Goal: Information Seeking & Learning: Learn about a topic

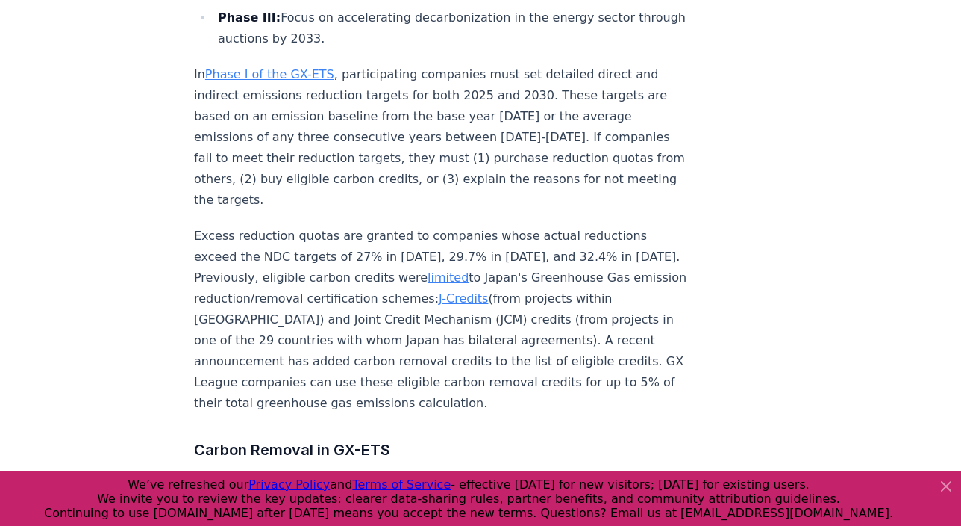
scroll to position [1804, 0]
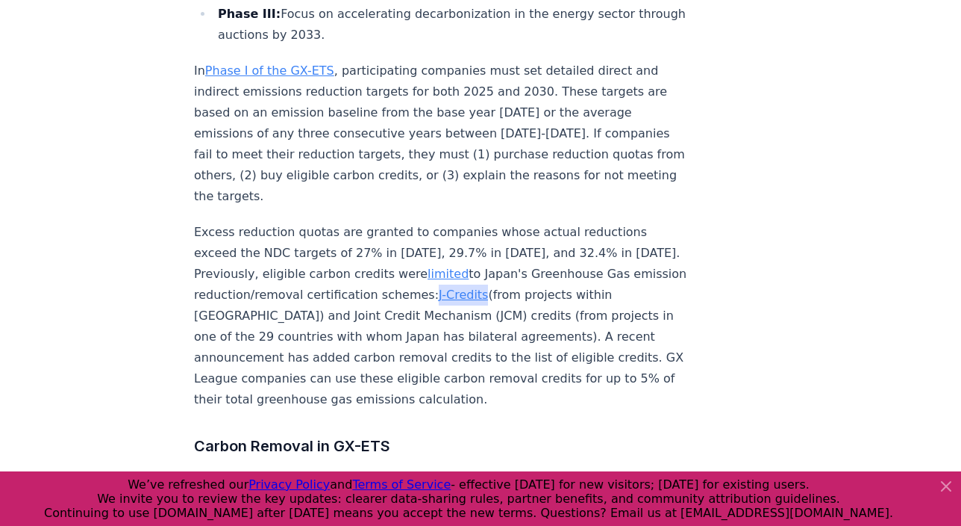
drag, startPoint x: 337, startPoint y: 250, endPoint x: 798, endPoint y: 5, distance: 522.3
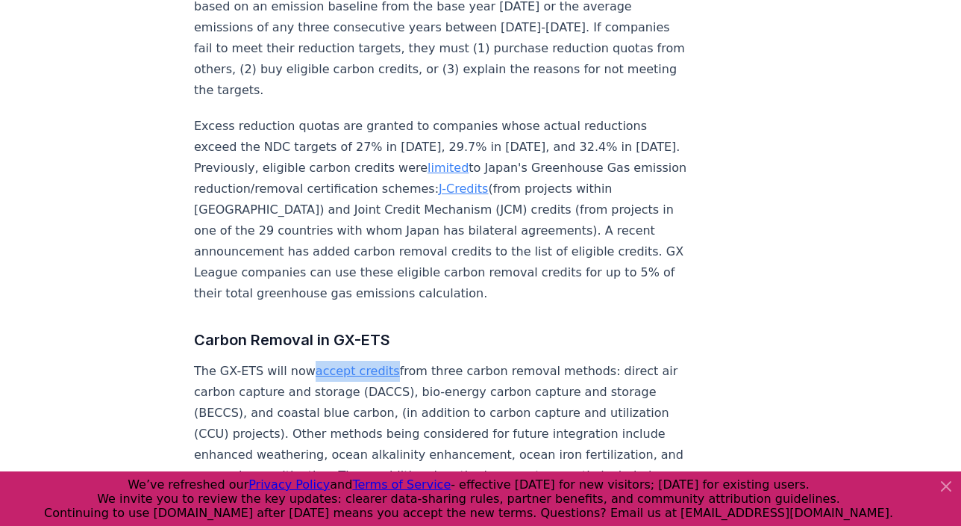
scroll to position [1909, 0]
drag, startPoint x: 369, startPoint y: 203, endPoint x: 864, endPoint y: 3, distance: 533.8
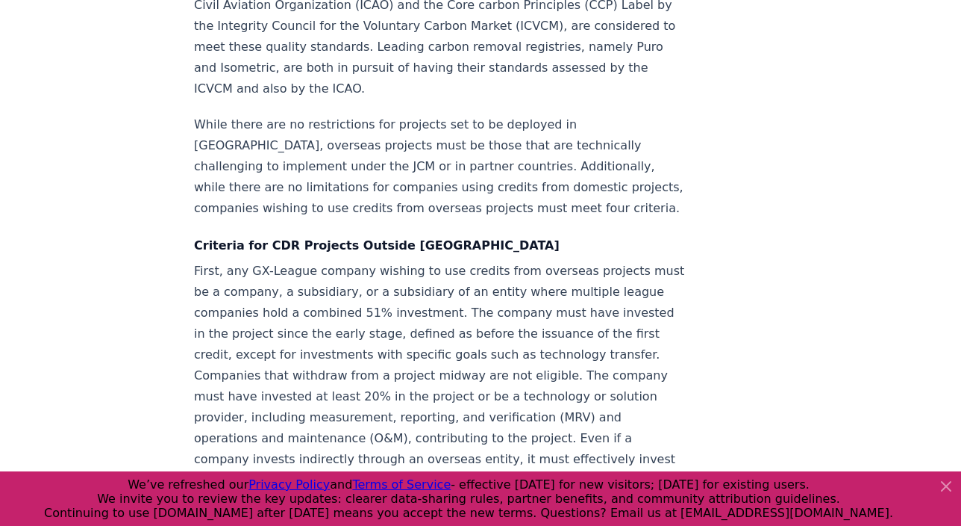
scroll to position [2628, 0]
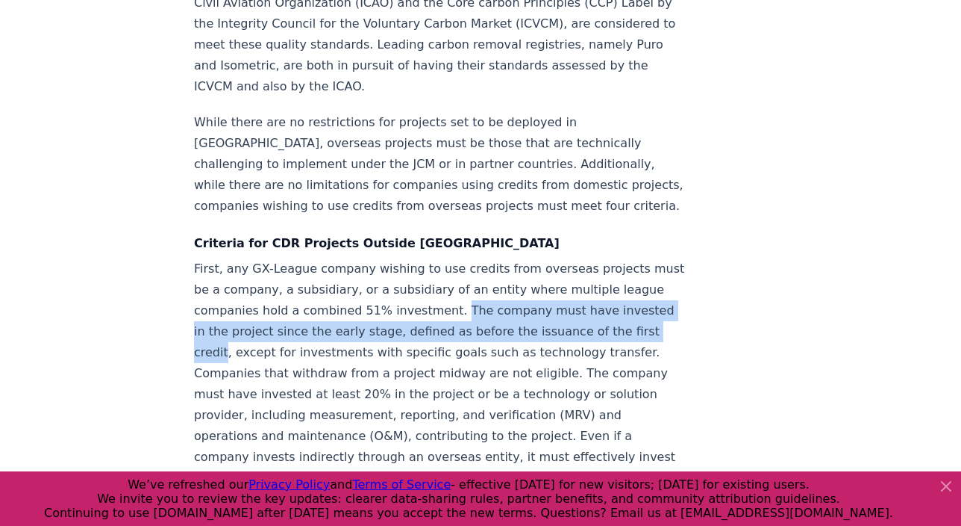
drag, startPoint x: 344, startPoint y: 220, endPoint x: 491, endPoint y: 241, distance: 148.5
click at [491, 258] on p "First, any GX-League company wishing to use credits from overseas projects must…" at bounding box center [441, 394] width 494 height 272
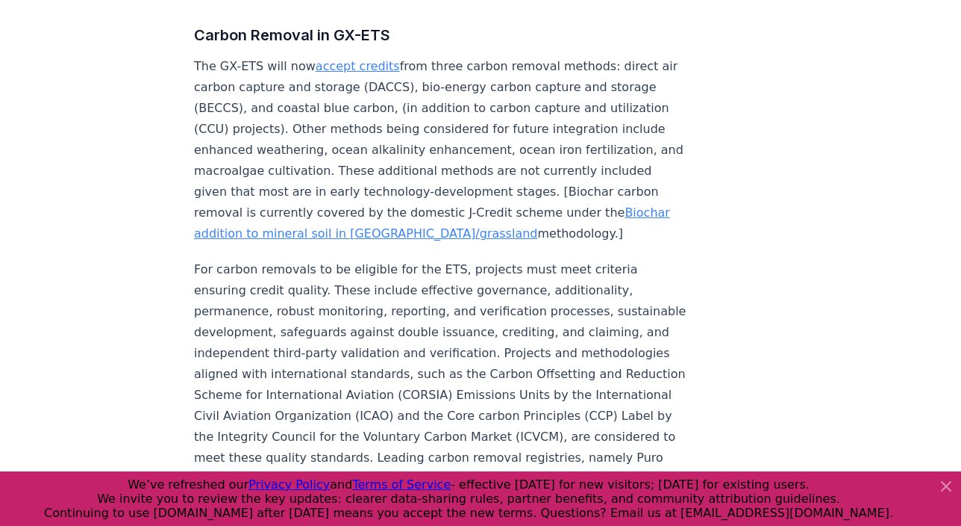
scroll to position [2062, 0]
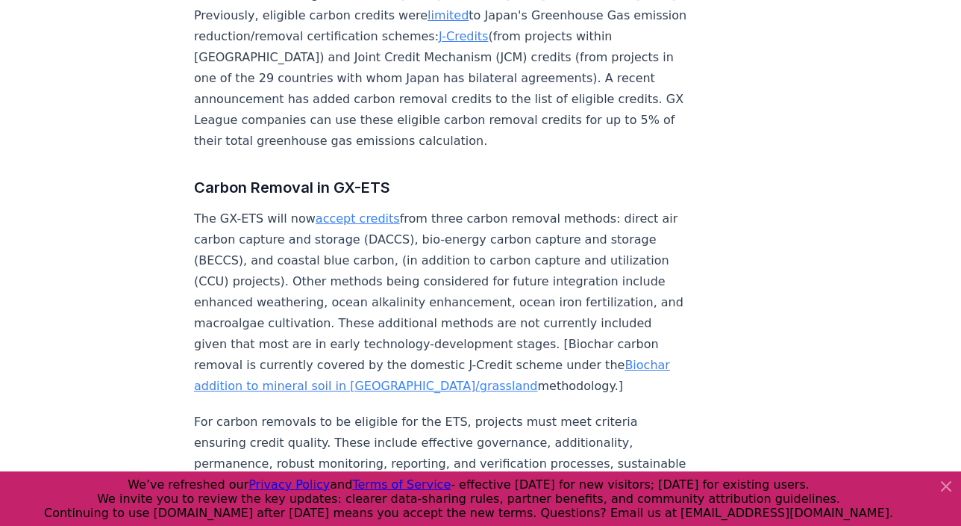
click at [481, 209] on p "The GX-ETS will now accept credits from three carbon removal methods: direct ai…" at bounding box center [441, 302] width 494 height 188
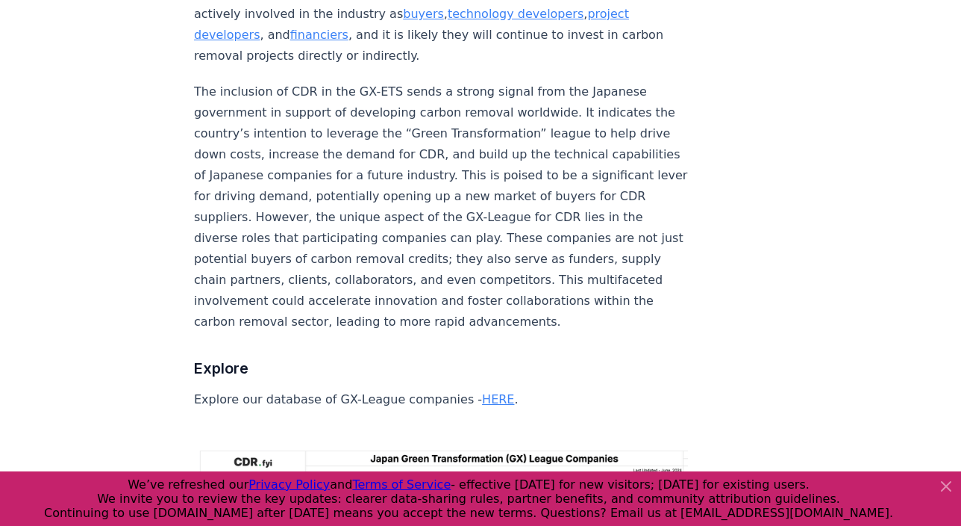
scroll to position [5011, 0]
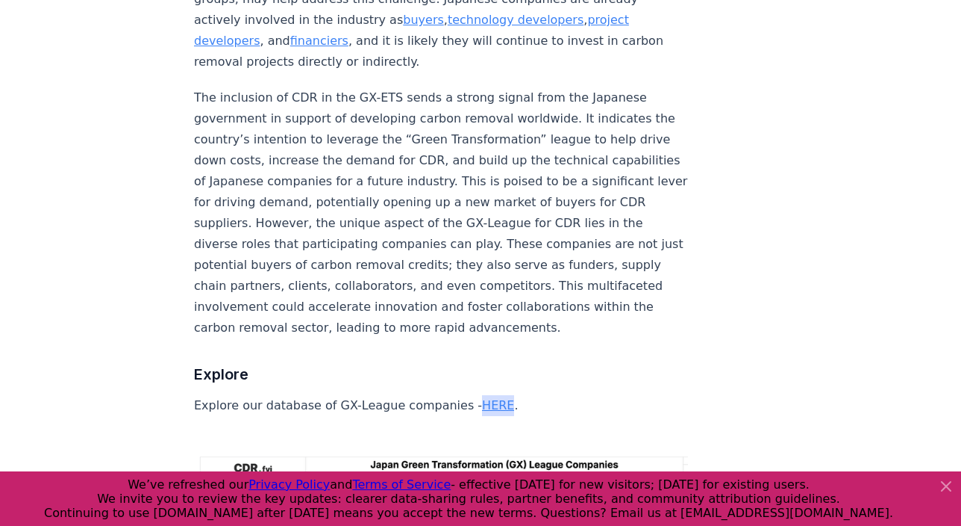
drag, startPoint x: 470, startPoint y: 166, endPoint x: 811, endPoint y: 0, distance: 378.9
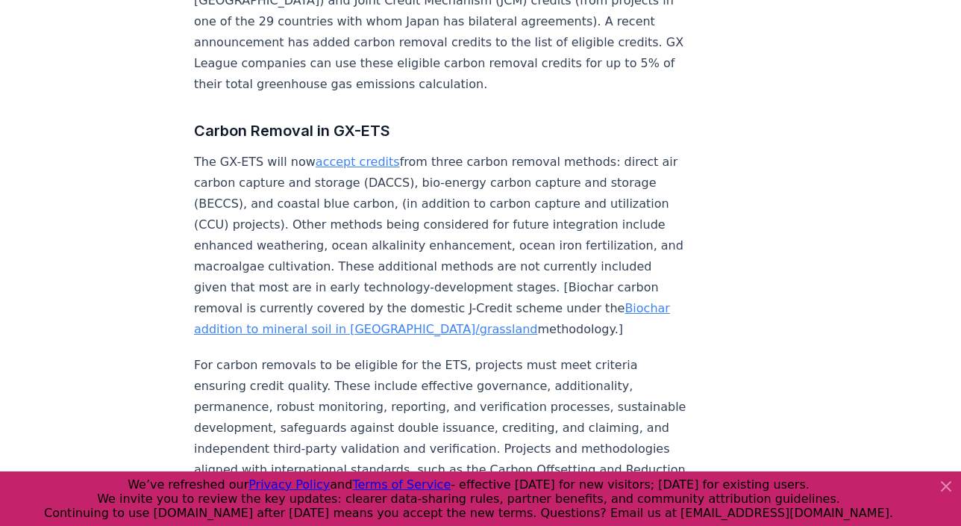
scroll to position [2113, 0]
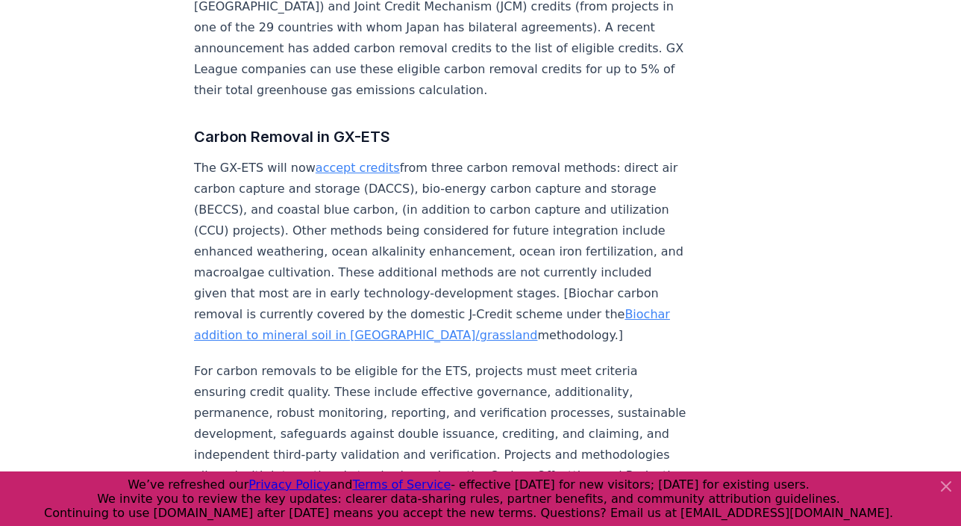
click at [332, 160] on link "accept credits" at bounding box center [358, 167] width 84 height 14
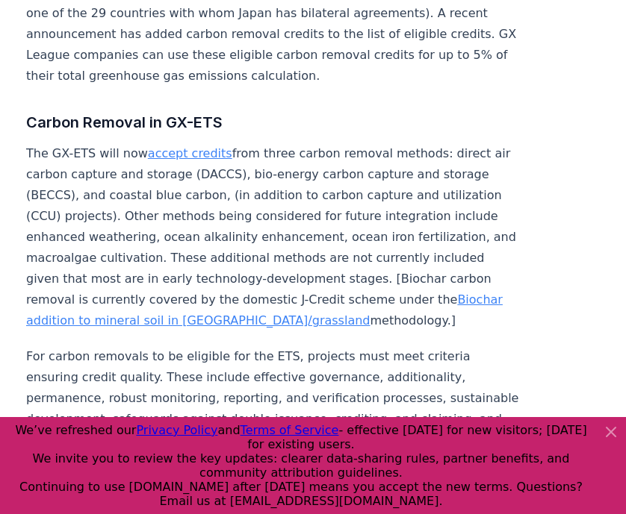
scroll to position [2121, 0]
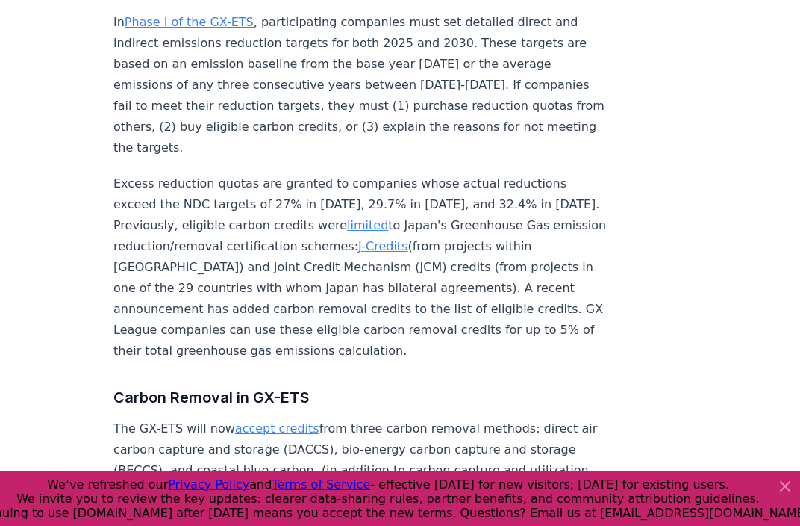
scroll to position [1856, 0]
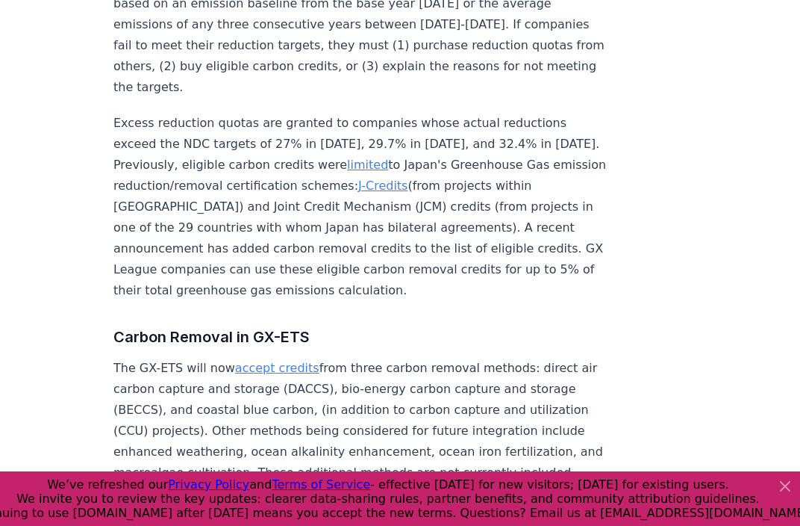
scroll to position [1886, 0]
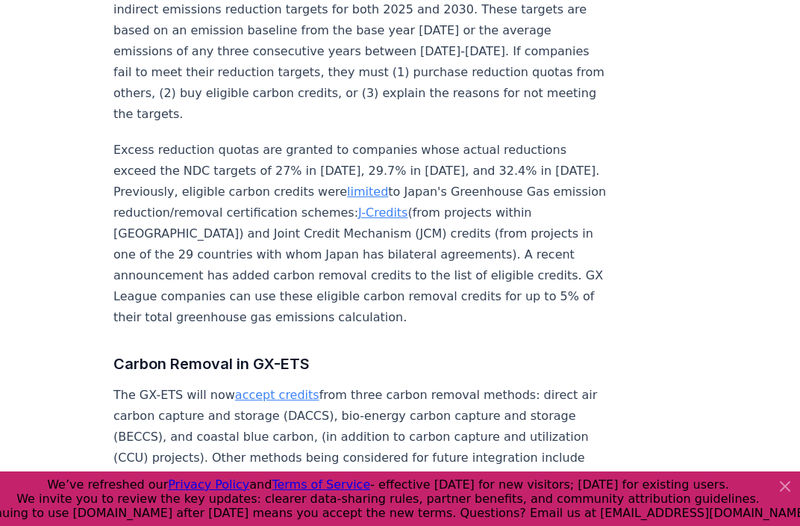
click at [361, 219] on p "Excess reduction quotas are granted to companies whose actual reductions exceed…" at bounding box center [360, 234] width 494 height 188
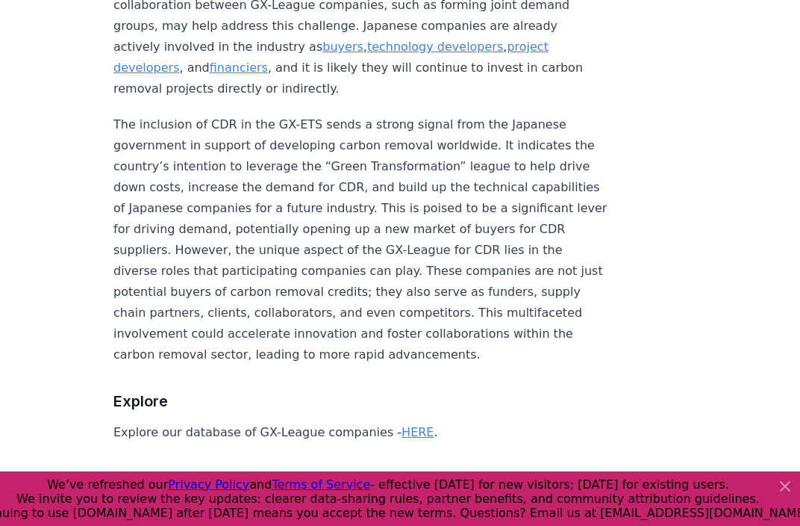
scroll to position [5100, 0]
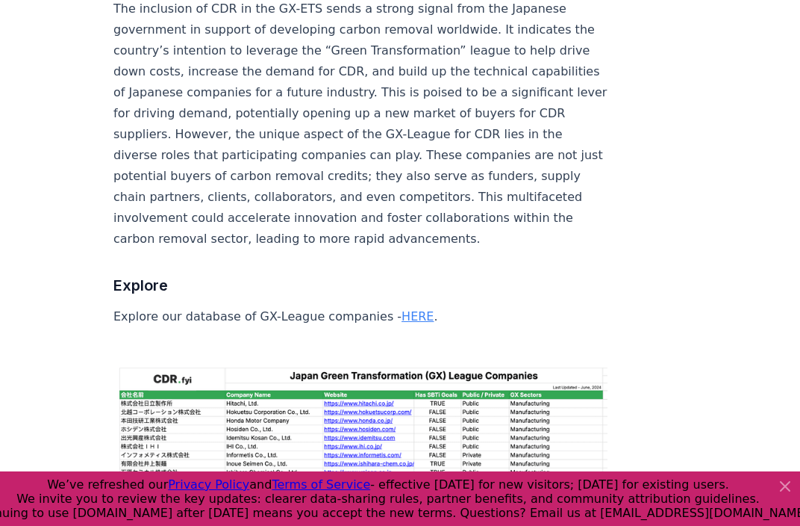
click at [402, 309] on link "HERE" at bounding box center [418, 316] width 32 height 14
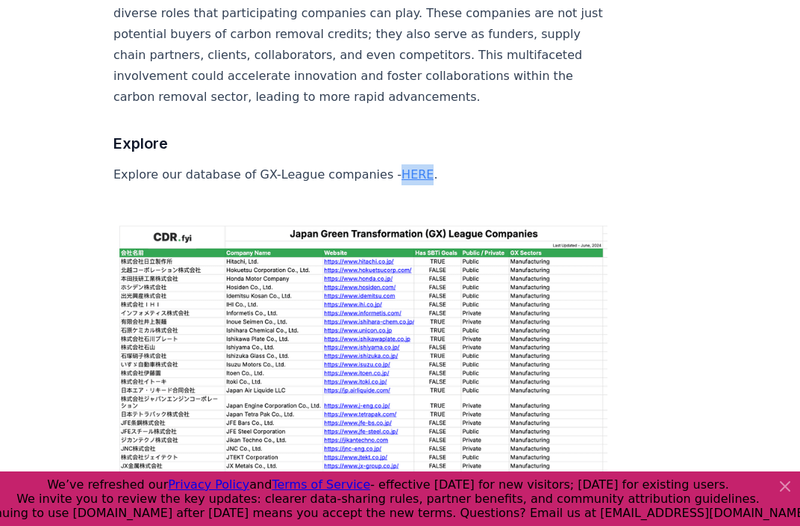
scroll to position [5193, 0]
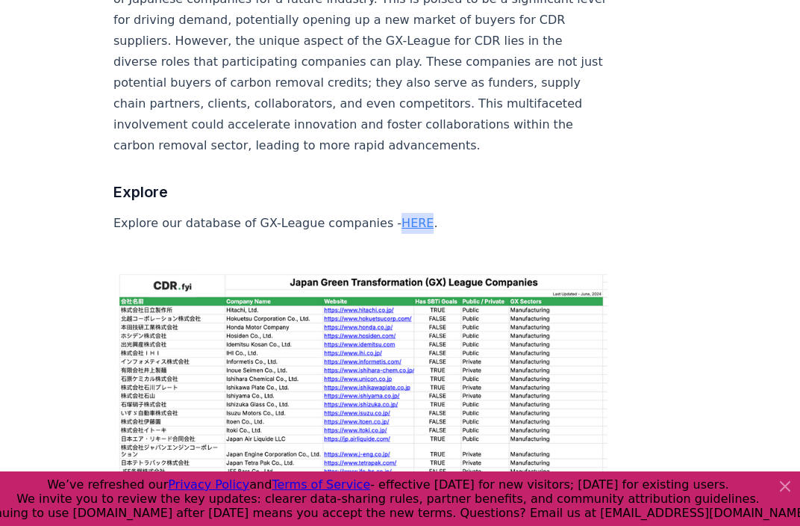
drag, startPoint x: 394, startPoint y: 214, endPoint x: 788, endPoint y: 343, distance: 414.7
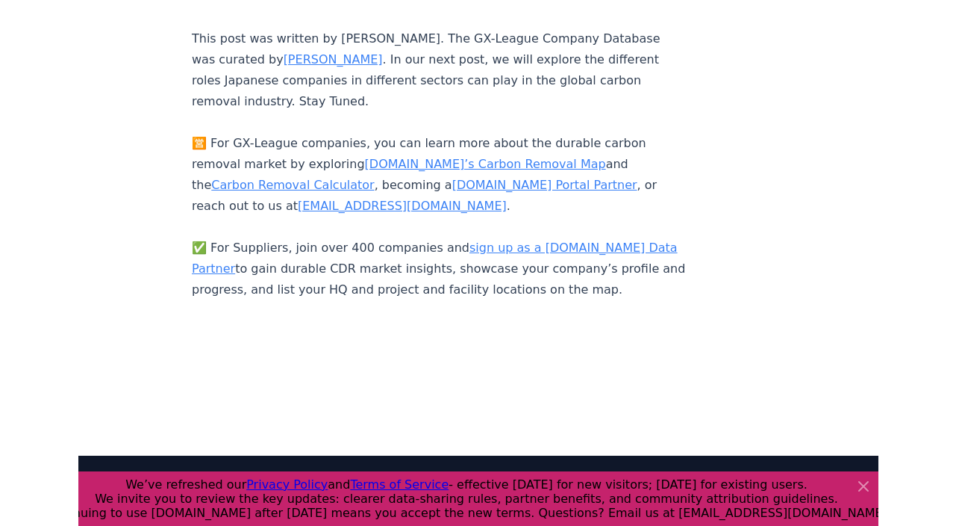
scroll to position [5841, 0]
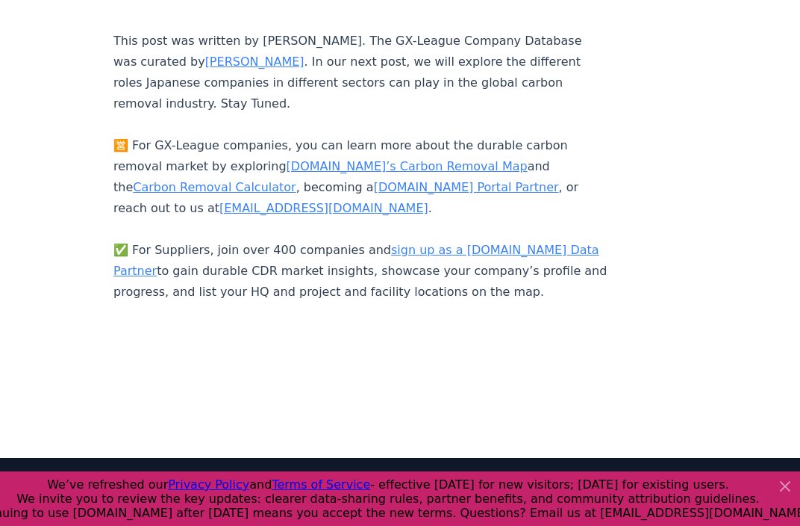
drag, startPoint x: 395, startPoint y: 31, endPoint x: 394, endPoint y: 3, distance: 28.4
